Goal: Task Accomplishment & Management: Use online tool/utility

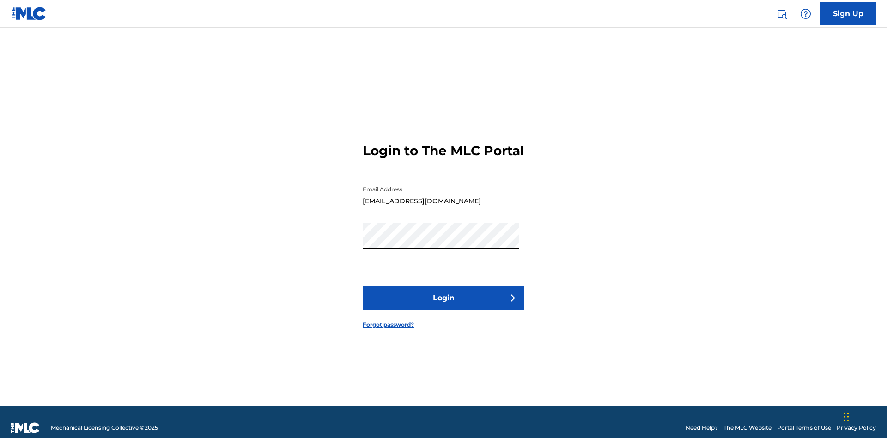
scroll to position [12, 0]
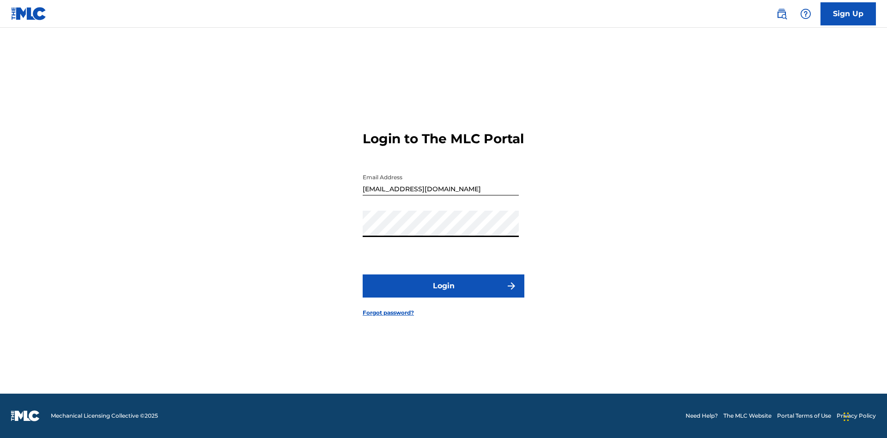
click at [444, 294] on button "Login" at bounding box center [444, 285] width 162 height 23
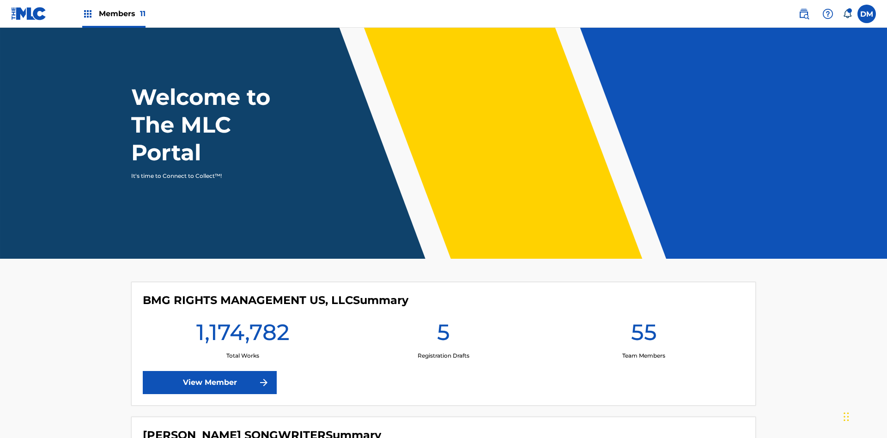
click at [114, 13] on span "Members 11" at bounding box center [122, 13] width 47 height 11
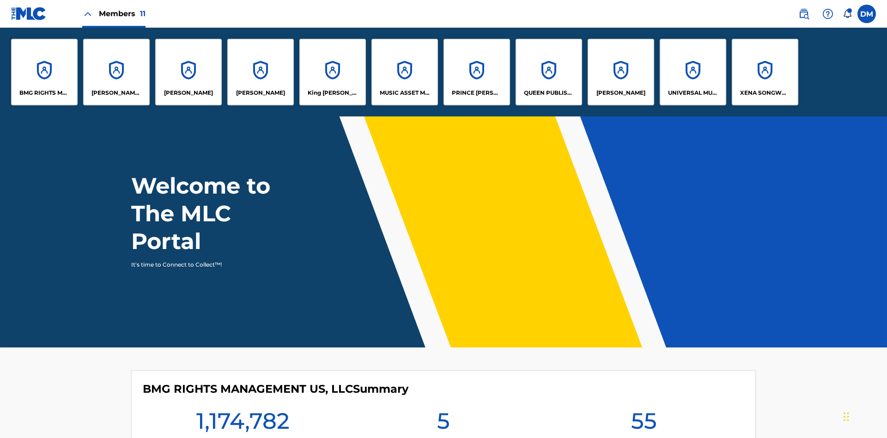
click at [332, 93] on p "King [PERSON_NAME]" at bounding box center [333, 93] width 50 height 8
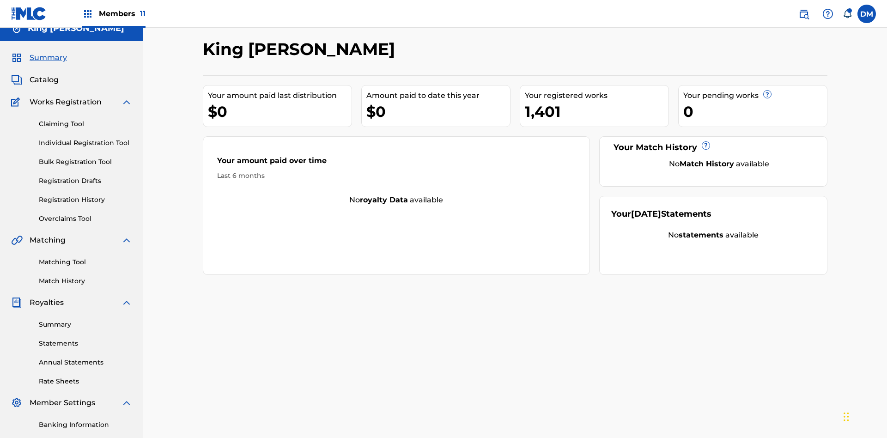
click at [85, 214] on link "Overclaims Tool" at bounding box center [85, 219] width 93 height 10
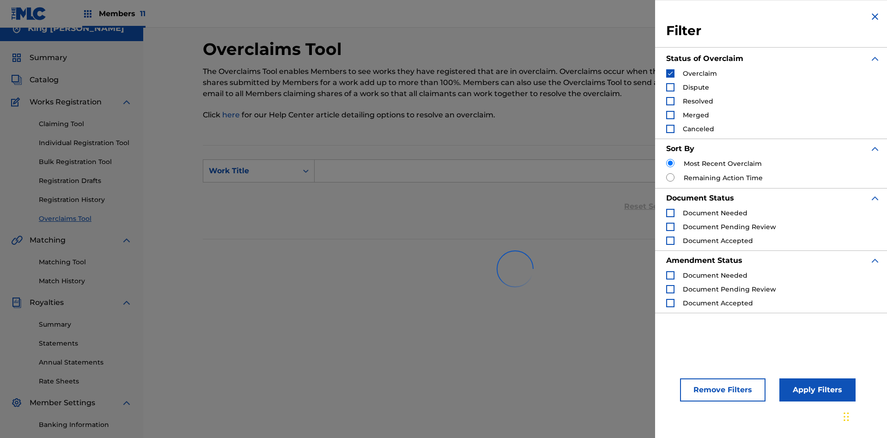
click at [816, 390] on button "Apply Filters" at bounding box center [817, 389] width 76 height 23
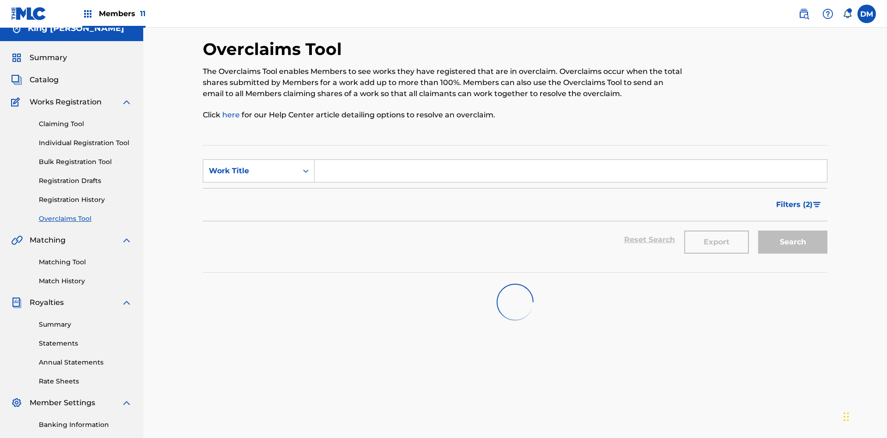
scroll to position [135, 0]
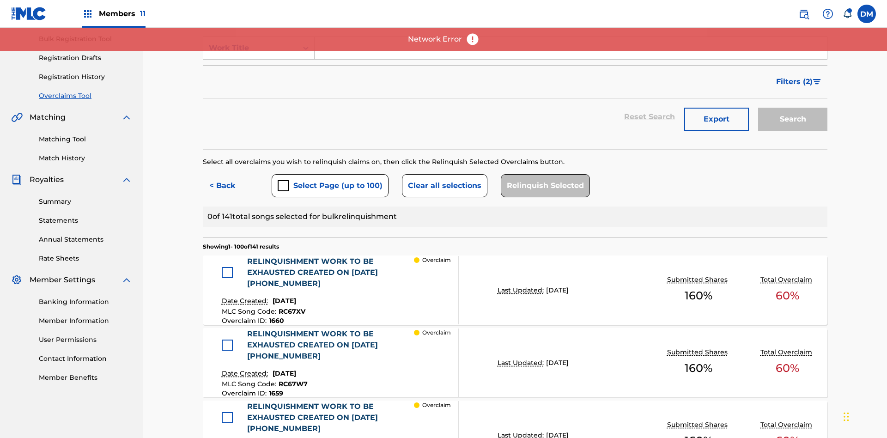
click at [329, 174] on button "Select Page (up to 100)" at bounding box center [330, 185] width 117 height 23
click at [443, 174] on button "Clear all selections" at bounding box center [444, 185] width 85 height 23
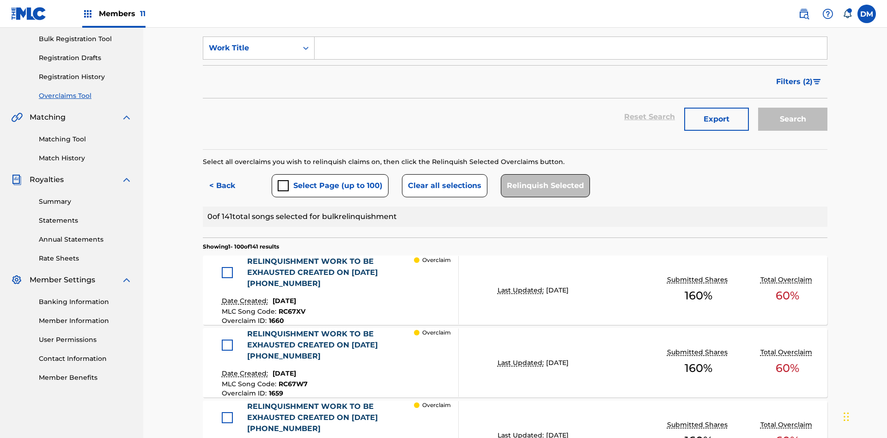
click at [227, 267] on div at bounding box center [227, 272] width 11 height 11
click at [543, 174] on button "Relinquish Selected" at bounding box center [545, 185] width 89 height 23
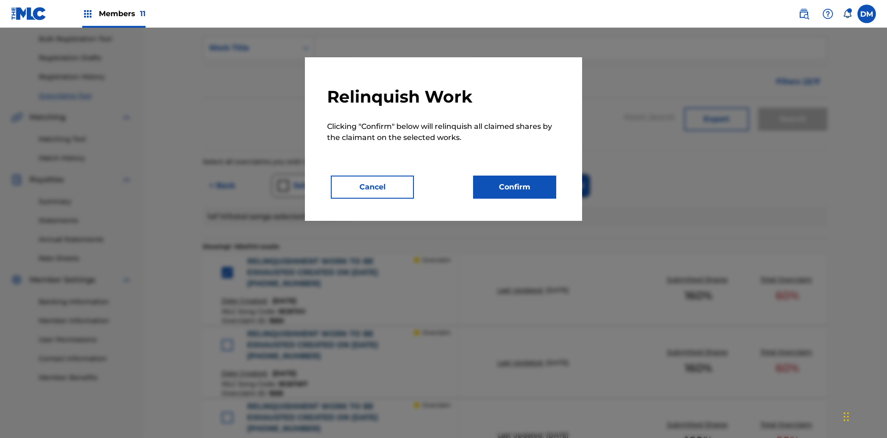
click at [515, 187] on button "Confirm" at bounding box center [514, 187] width 83 height 23
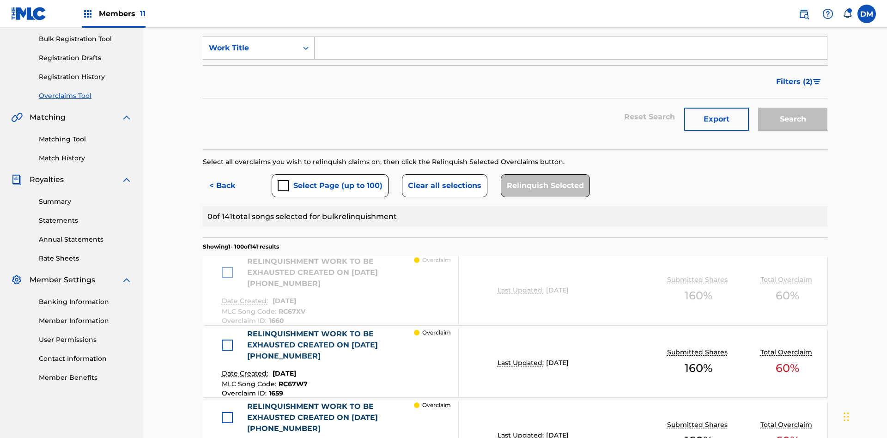
click at [227, 340] on div at bounding box center [227, 345] width 11 height 11
click at [543, 174] on button "Relinquish Selected" at bounding box center [545, 185] width 89 height 23
